Goal: Information Seeking & Learning: Learn about a topic

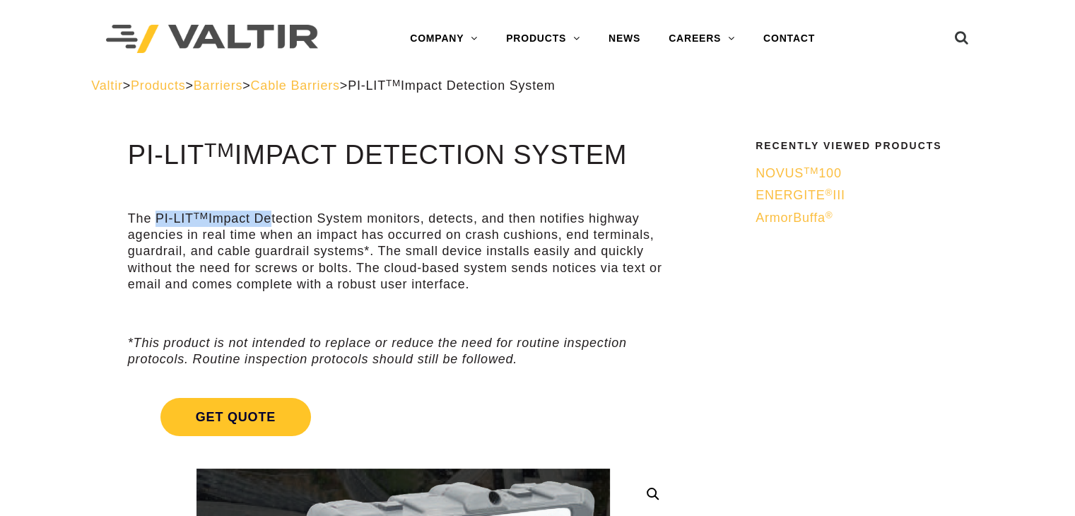
drag, startPoint x: 156, startPoint y: 218, endPoint x: 277, endPoint y: 214, distance: 120.9
click at [277, 214] on p "The PI-LIT TM Impact Detection System monitors, detects, and then notifies high…" at bounding box center [403, 252] width 550 height 83
click at [306, 204] on div "The PI-LIT TM Impact Detection System monitors, detects, and then notifies high…" at bounding box center [403, 274] width 550 height 187
drag, startPoint x: 125, startPoint y: 217, endPoint x: 365, endPoint y: 224, distance: 240.3
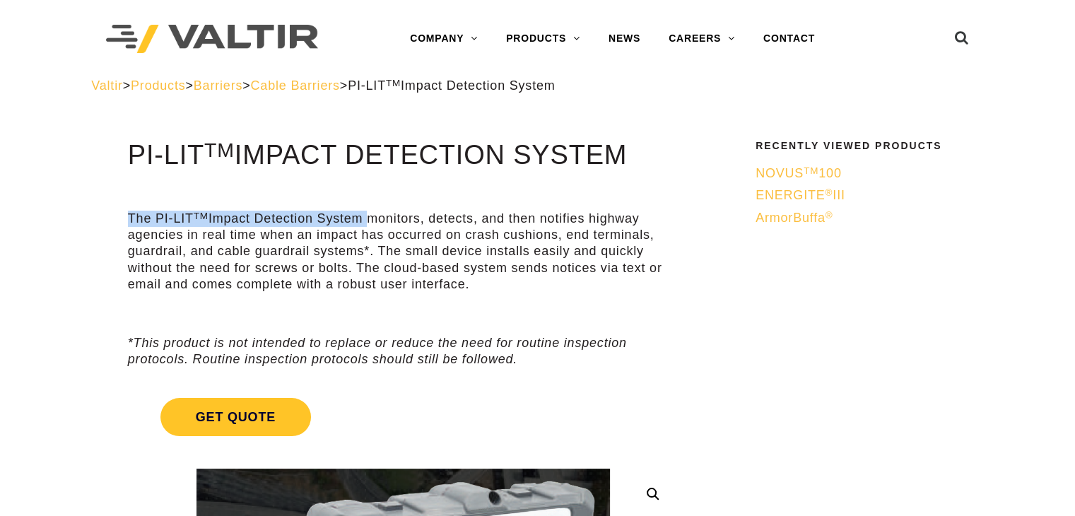
copy p "The PI-LIT TM Impact Detection System"
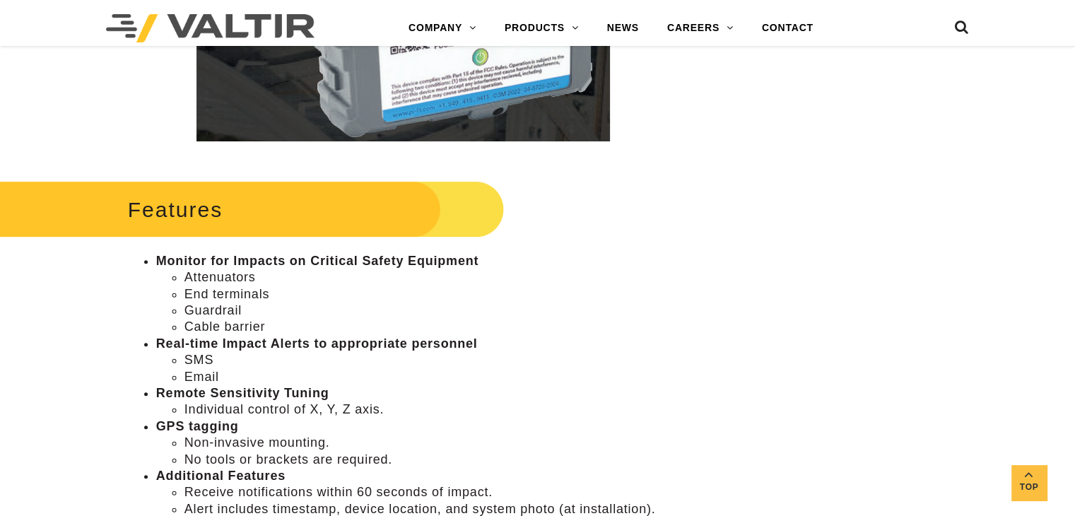
scroll to position [596, 0]
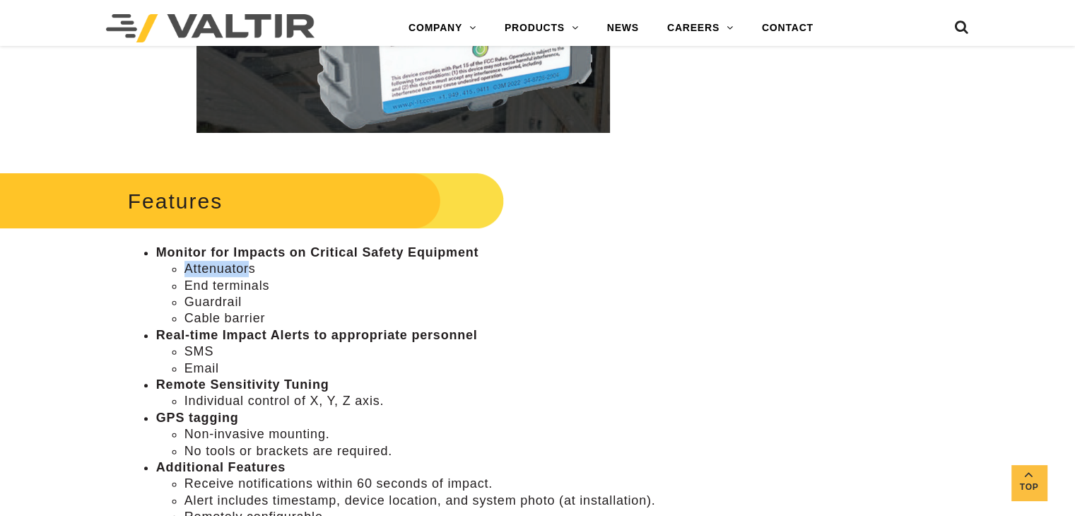
drag, startPoint x: 187, startPoint y: 271, endPoint x: 255, endPoint y: 266, distance: 68.0
click at [255, 266] on li "Attenuators" at bounding box center [431, 269] width 494 height 16
click at [222, 269] on li "Attenuators" at bounding box center [431, 269] width 494 height 16
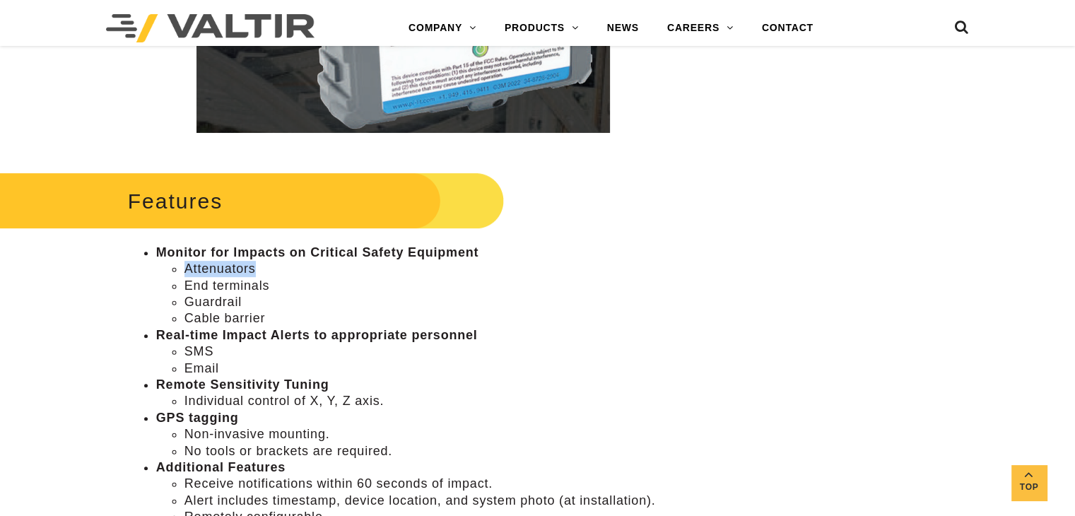
copy li "Attenuators"
